Goal: Task Accomplishment & Management: Manage account settings

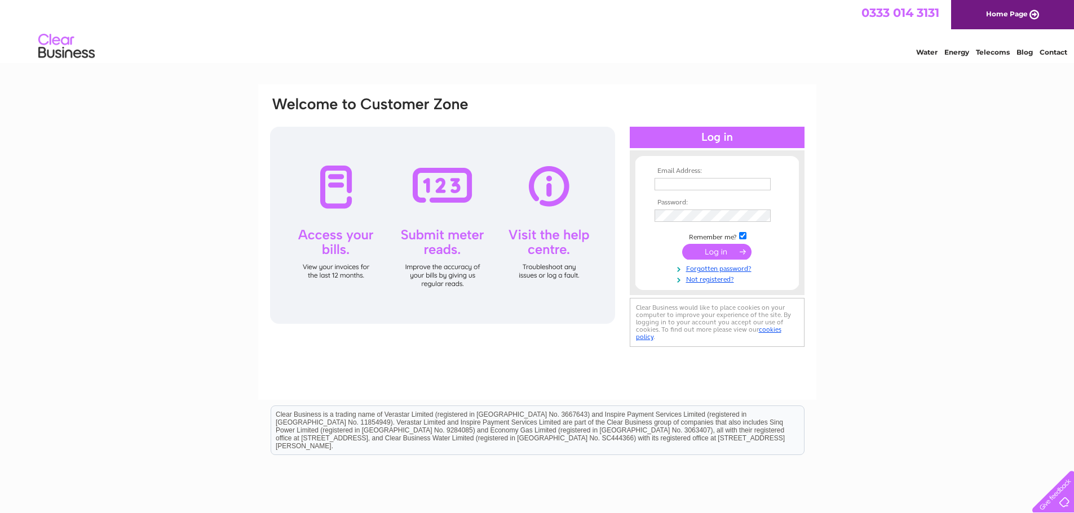
click at [660, 185] on input "text" at bounding box center [712, 184] width 116 height 12
type input "[EMAIL_ADDRESS][DOMAIN_NAME]"
click at [682, 245] on input "submit" at bounding box center [716, 253] width 69 height 16
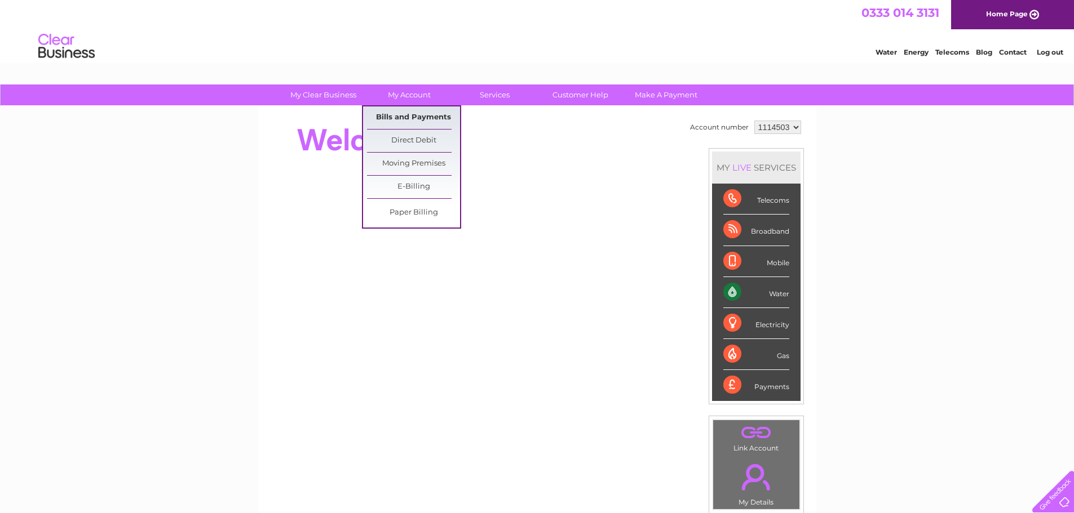
click at [410, 112] on link "Bills and Payments" at bounding box center [413, 118] width 93 height 23
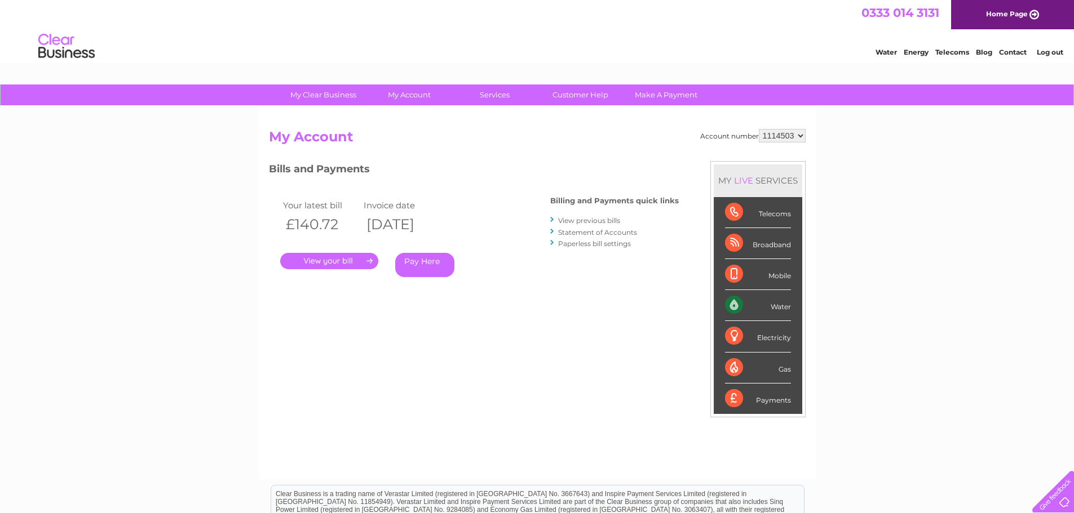
click at [342, 263] on link "." at bounding box center [329, 261] width 98 height 16
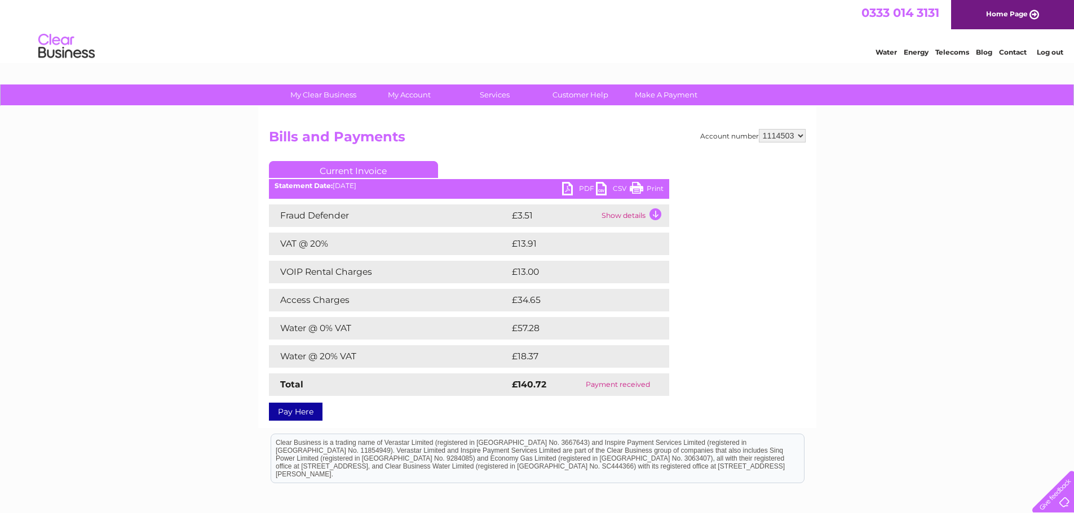
click at [575, 185] on link "PDF" at bounding box center [579, 190] width 34 height 16
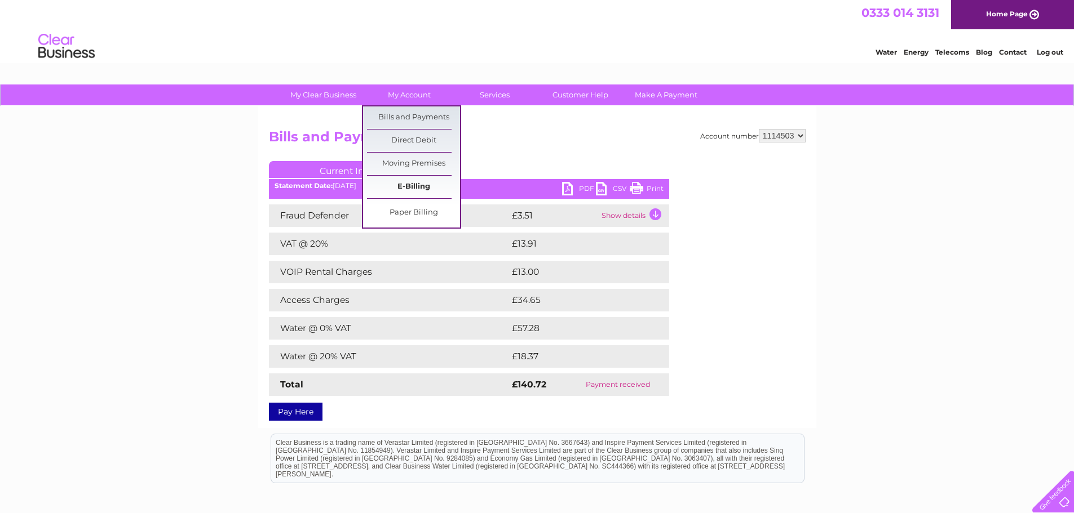
click at [413, 185] on link "E-Billing" at bounding box center [413, 187] width 93 height 23
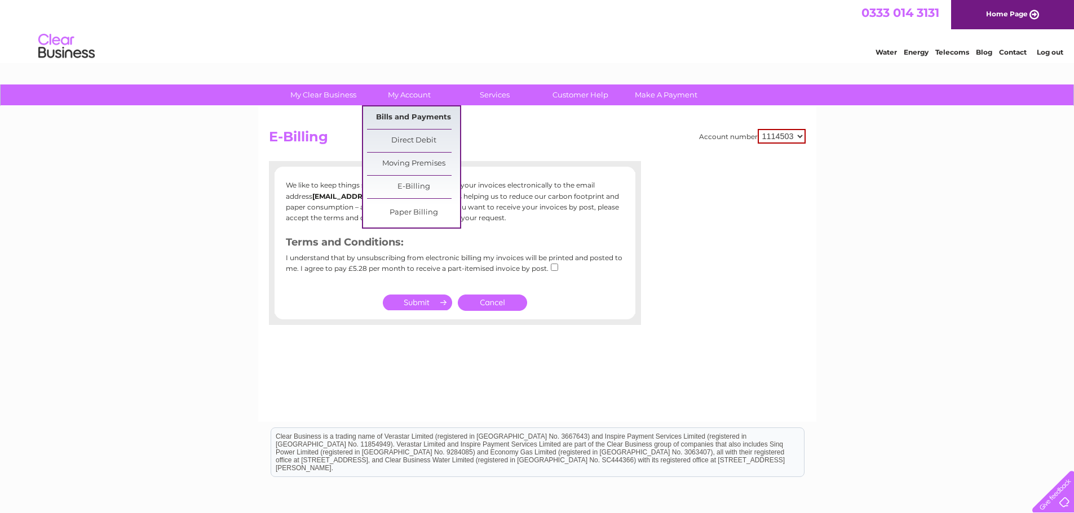
click at [406, 117] on link "Bills and Payments" at bounding box center [413, 118] width 93 height 23
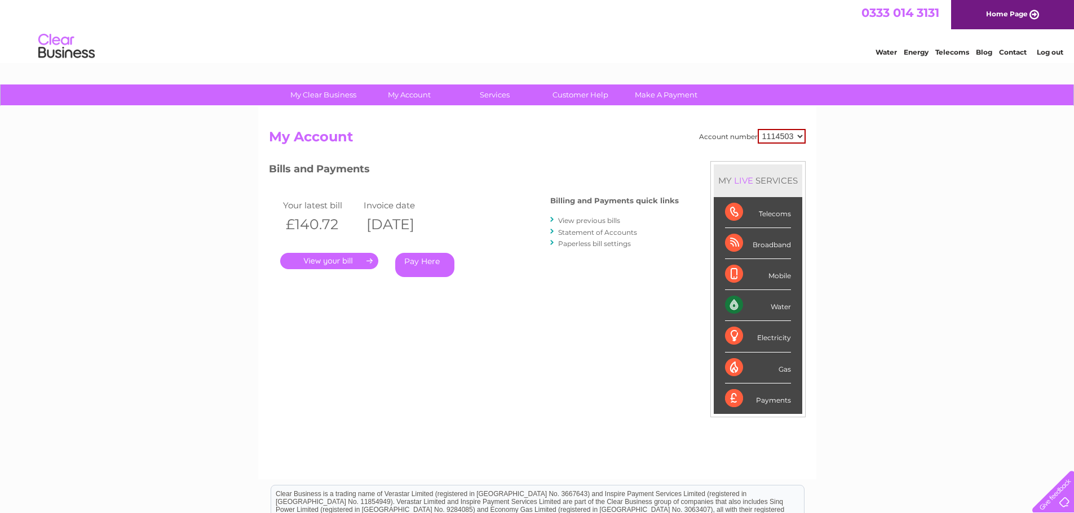
click at [591, 221] on link "View previous bills" at bounding box center [589, 220] width 62 height 8
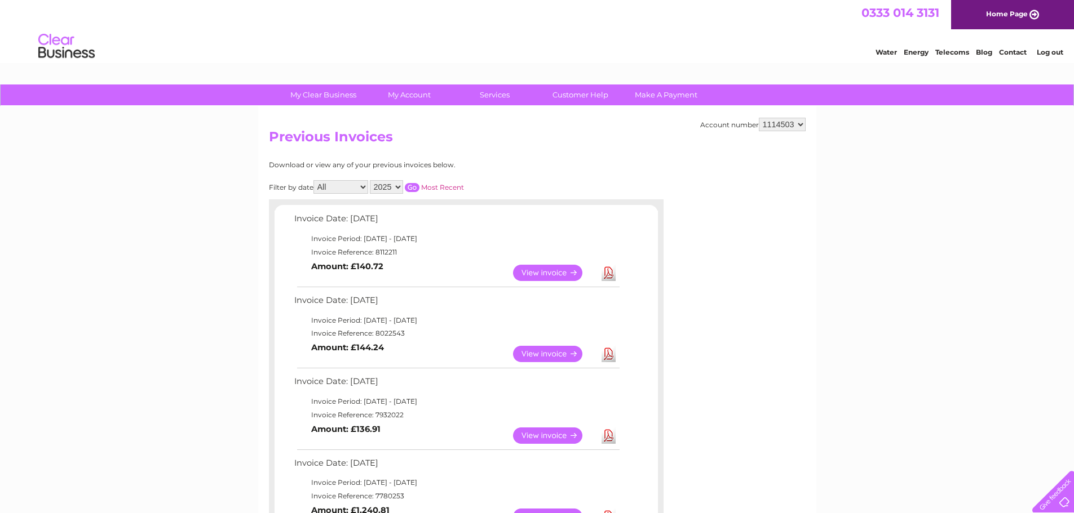
click at [547, 355] on link "View" at bounding box center [554, 354] width 83 height 16
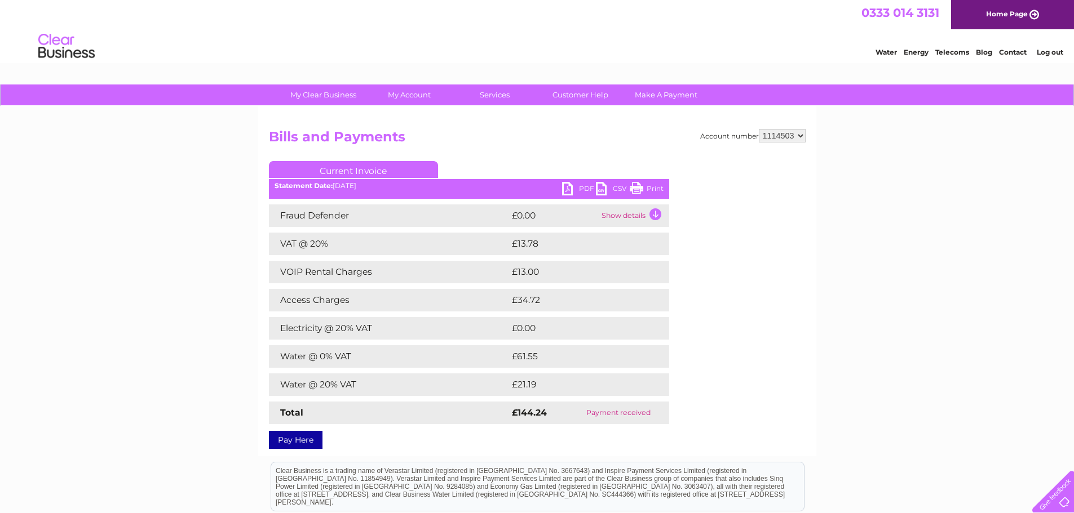
click at [570, 190] on link "PDF" at bounding box center [579, 190] width 34 height 16
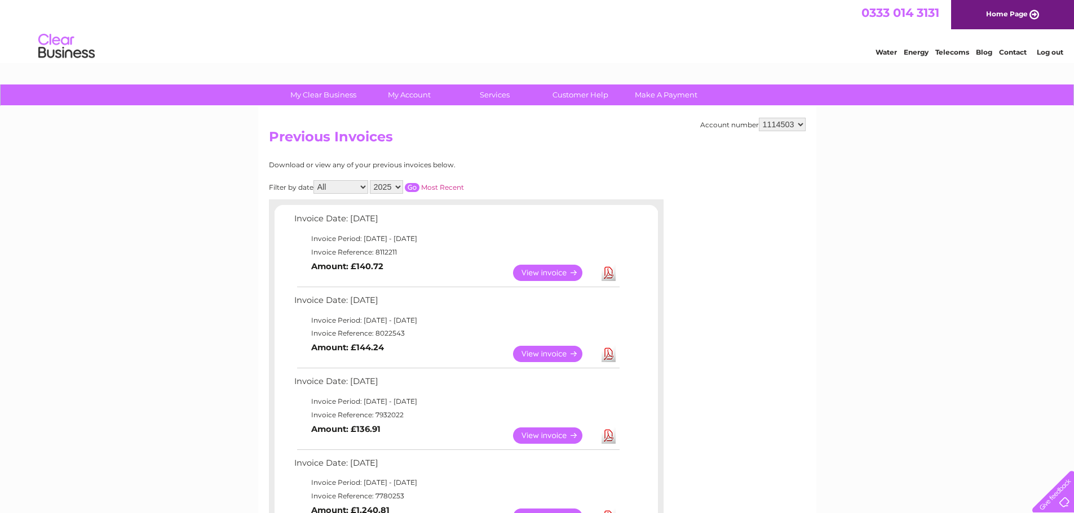
click at [543, 435] on link "View" at bounding box center [554, 436] width 83 height 16
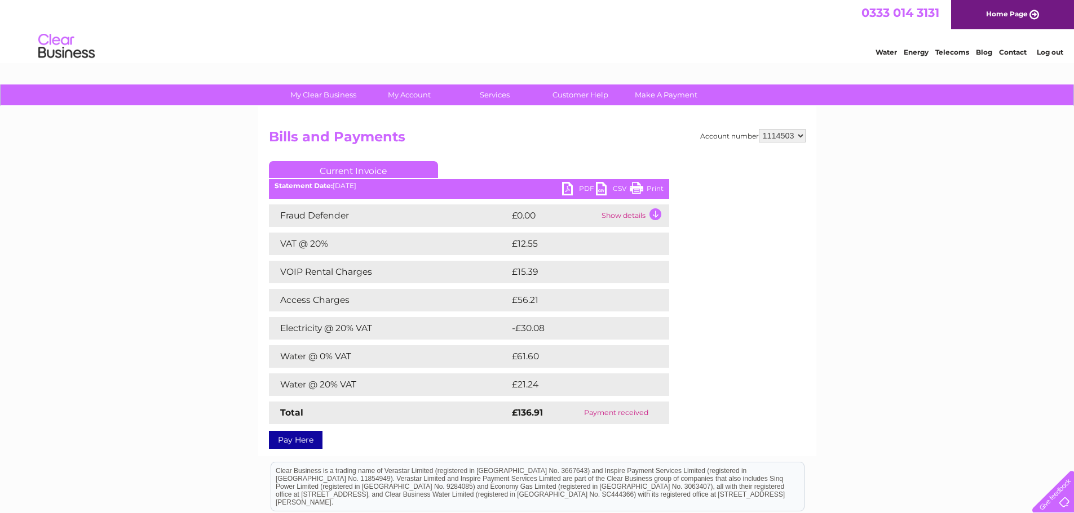
click at [569, 188] on link "PDF" at bounding box center [579, 190] width 34 height 16
